Goal: Check status

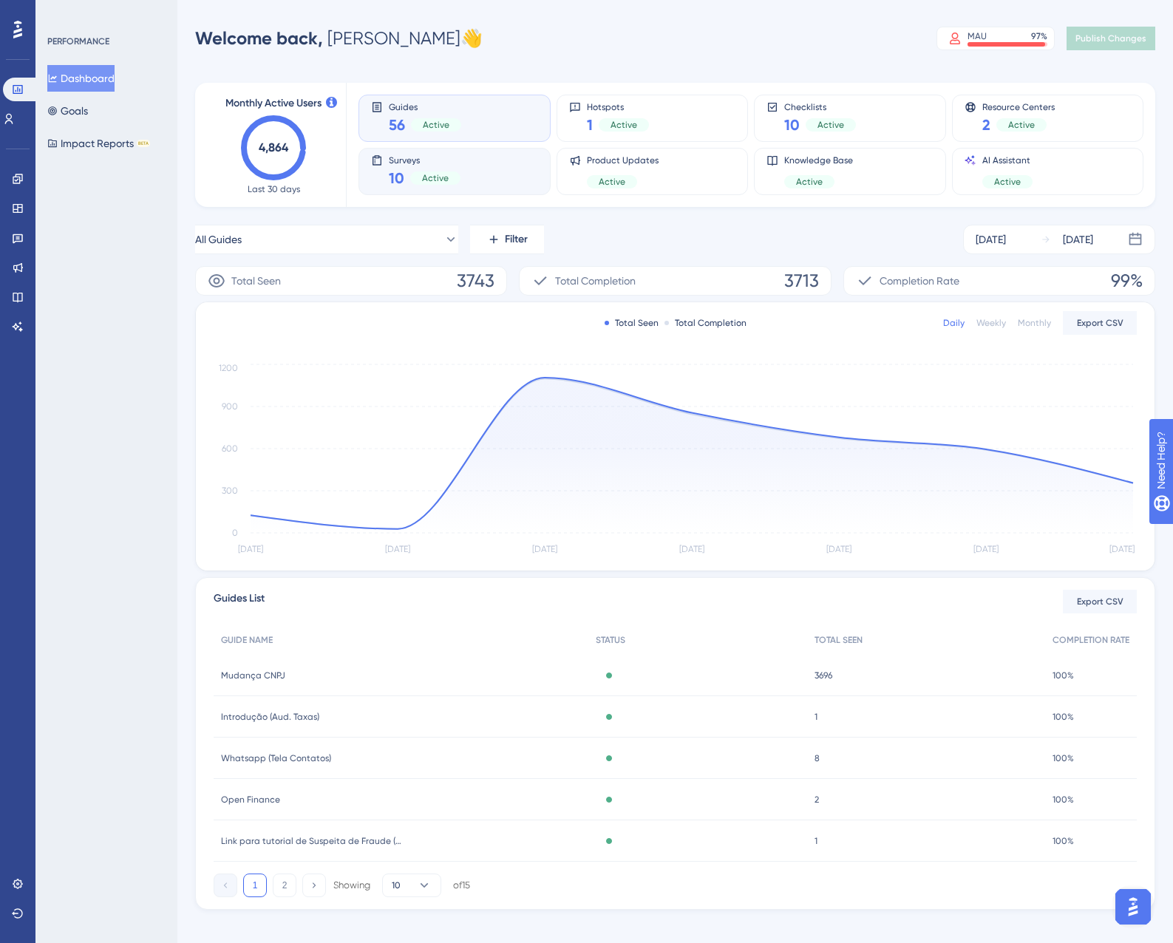
click at [477, 185] on div "Surveys 10 Active" at bounding box center [454, 171] width 167 height 34
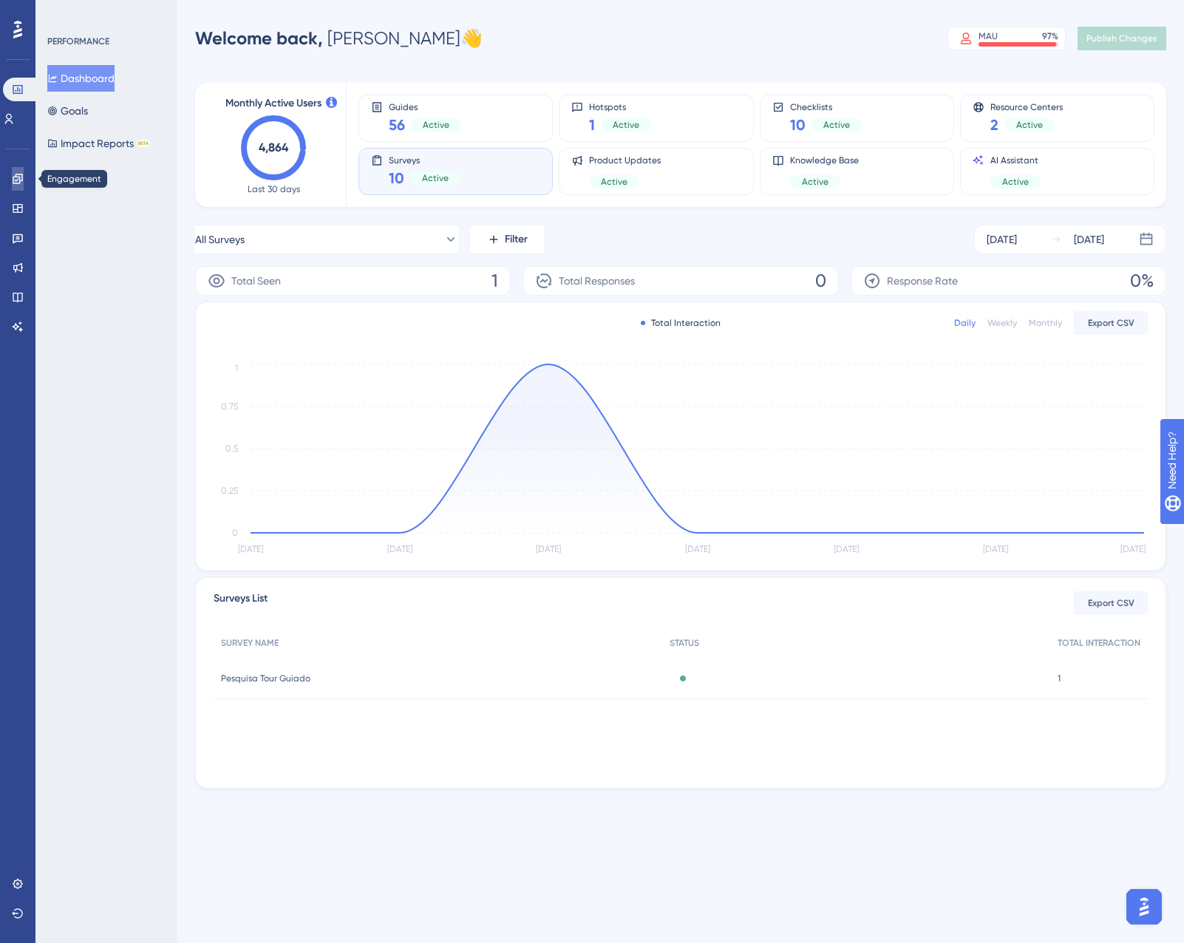
click at [13, 180] on icon at bounding box center [18, 179] width 10 height 10
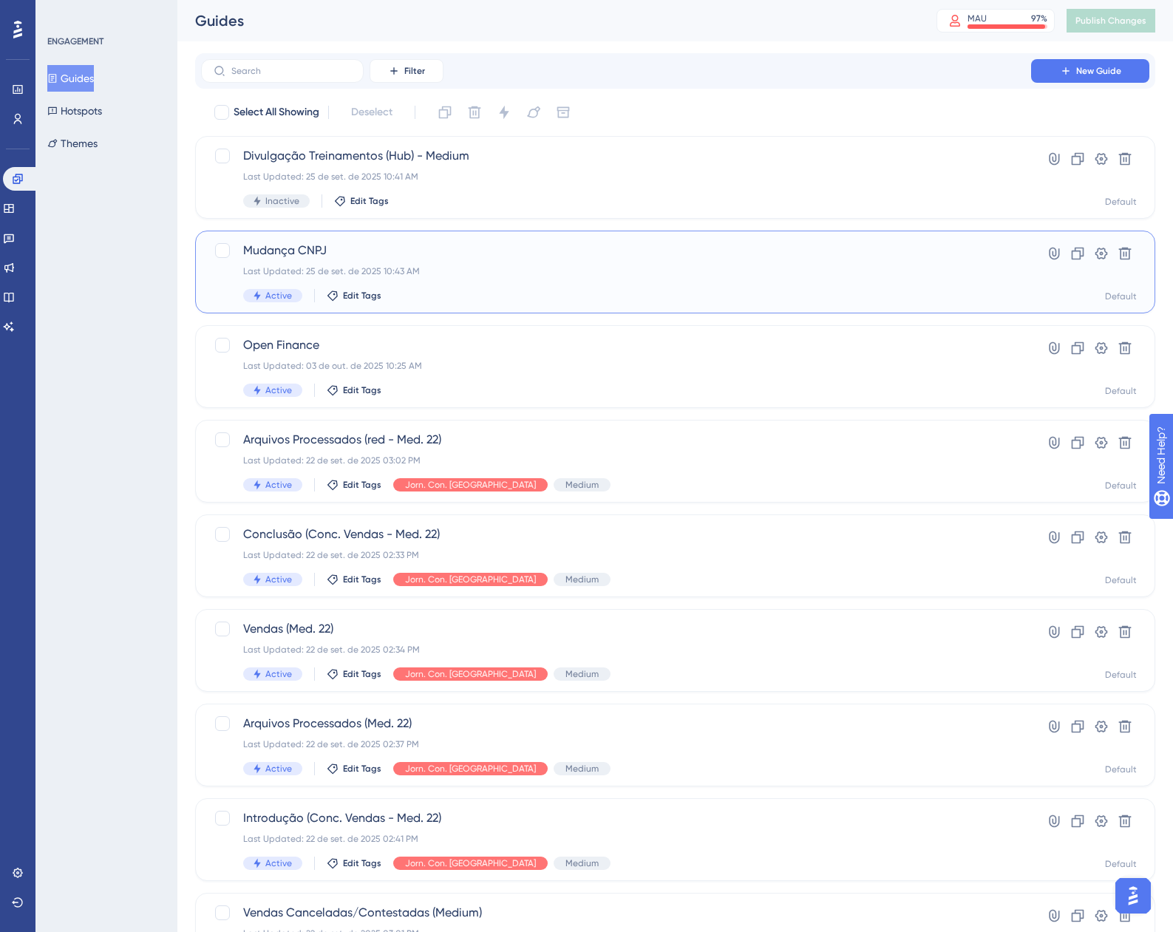
click at [550, 267] on div "Last Updated: [DATE] 10:43 AM" at bounding box center [616, 271] width 746 height 12
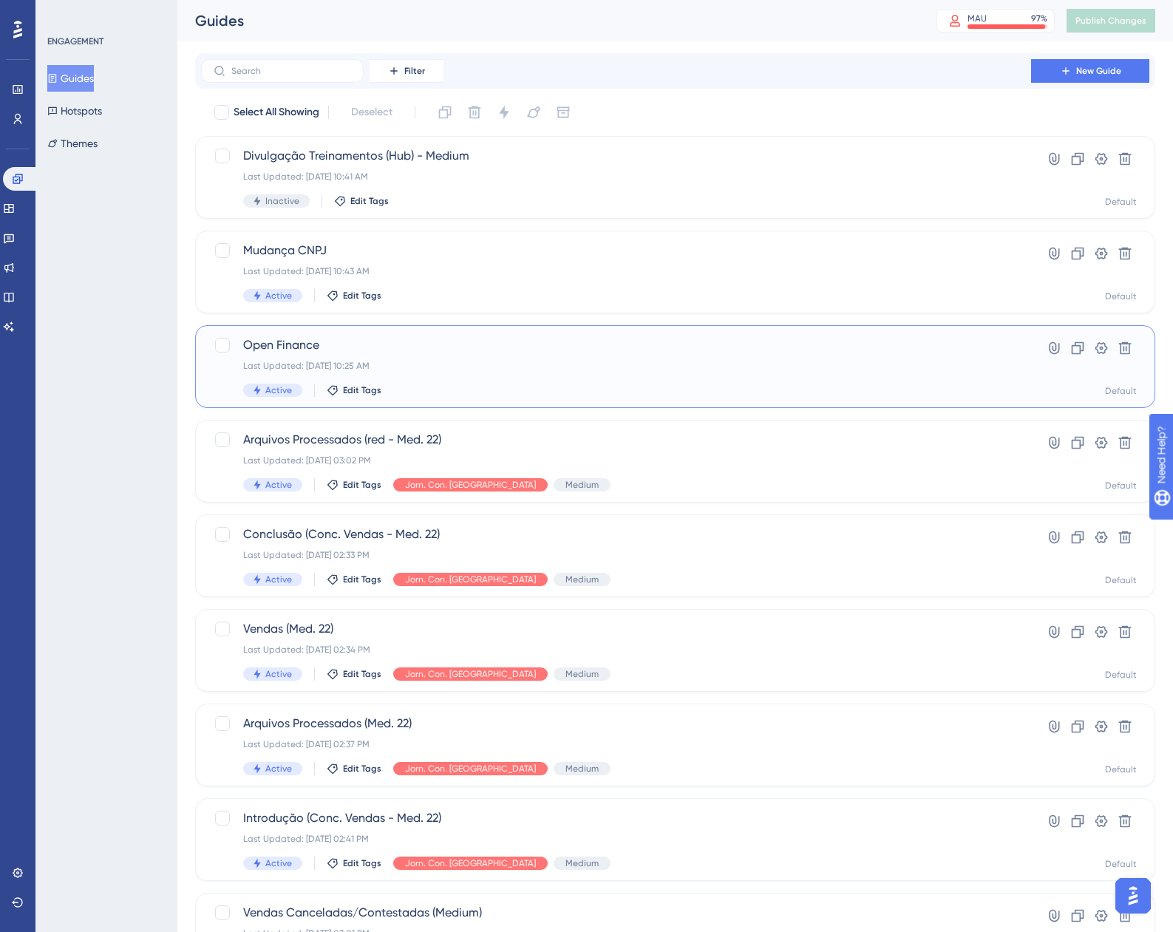
click at [488, 362] on div "Last Updated: [DATE] 10:25 AM" at bounding box center [616, 366] width 746 height 12
